Goal: Information Seeking & Learning: Learn about a topic

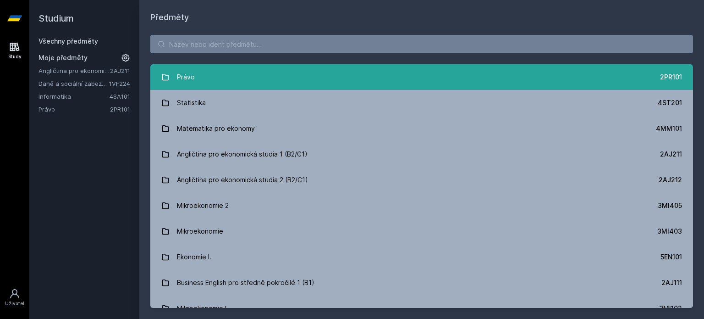
click at [223, 74] on link "Právo 2PR101" at bounding box center [421, 77] width 543 height 26
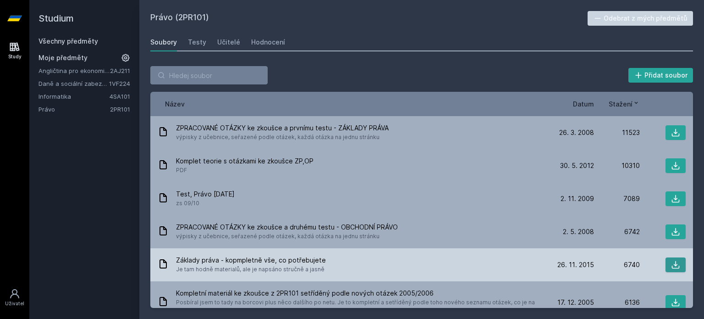
click at [672, 265] on icon at bounding box center [676, 265] width 8 height 8
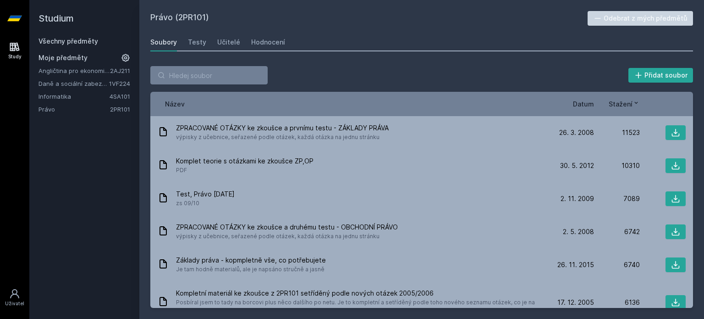
click at [586, 103] on span "Datum" at bounding box center [583, 104] width 21 height 10
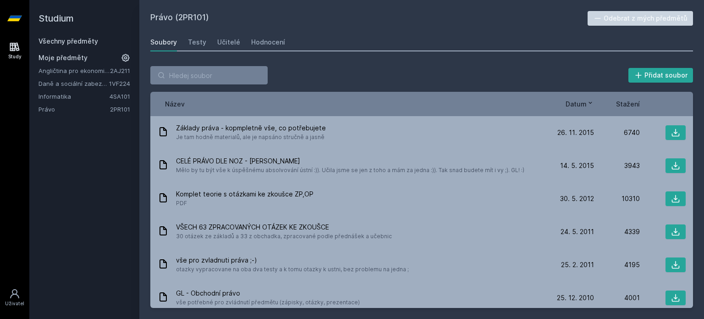
click at [586, 103] on span "Datum" at bounding box center [576, 104] width 21 height 10
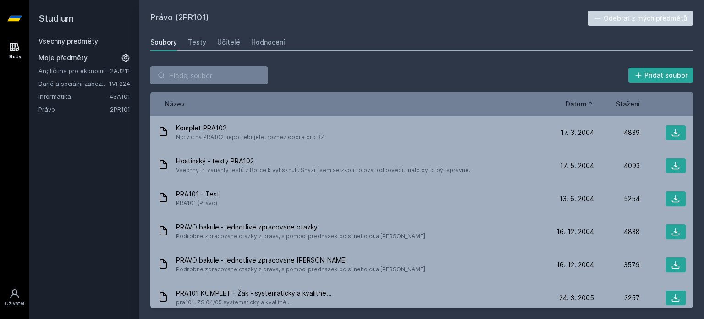
click at [586, 103] on span "Datum" at bounding box center [576, 104] width 21 height 10
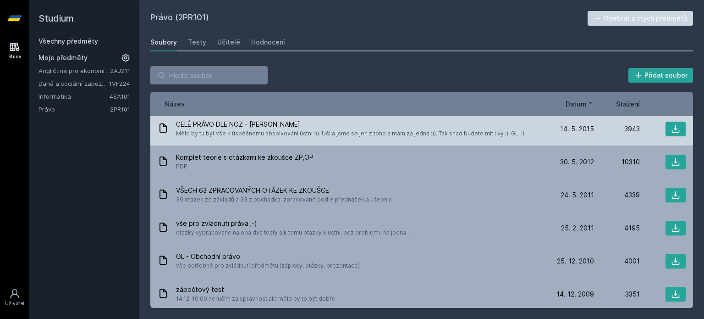
scroll to position [38, 0]
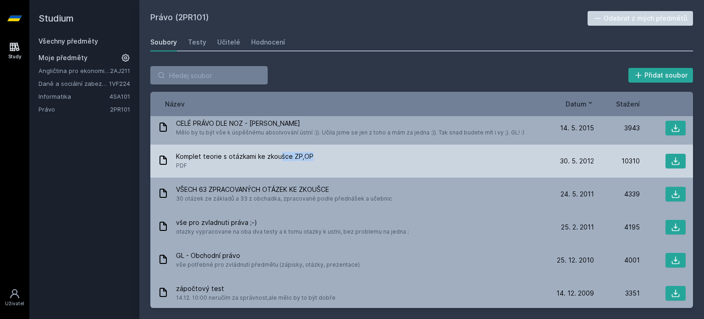
drag, startPoint x: 309, startPoint y: 154, endPoint x: 281, endPoint y: 150, distance: 29.1
click at [281, 150] on div "Komplet teorie s otázkami ke zkoušce ZP,OP PDF [DATE] [DATE] 10310" at bounding box center [421, 160] width 543 height 33
